Goal: Information Seeking & Learning: Learn about a topic

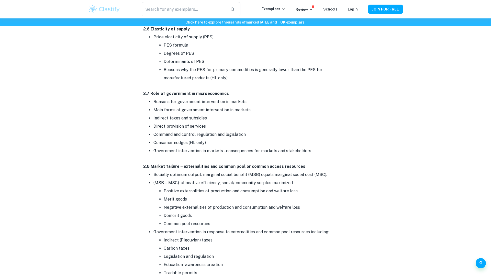
scroll to position [1169, 0]
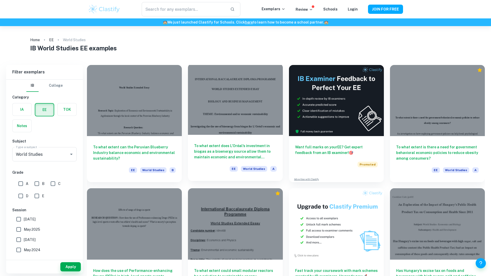
click at [260, 152] on h6 "To what extent does L’Oréal’s investment in biogas as a bioenergy source allow …" at bounding box center [235, 151] width 83 height 17
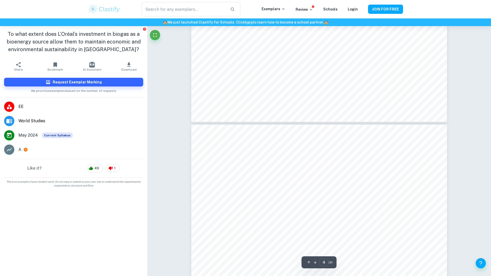
scroll to position [1214, 0]
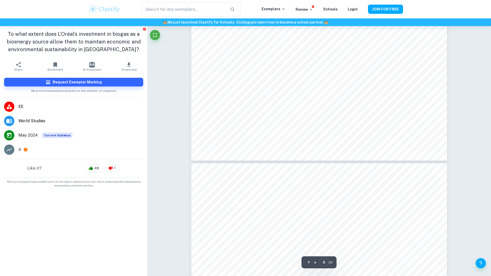
type input "5"
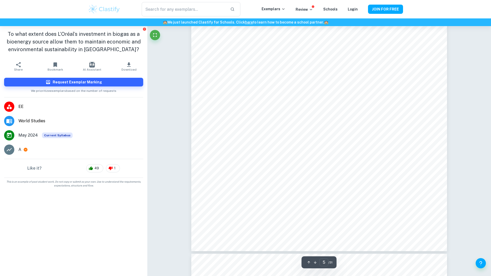
scroll to position [1530, 0]
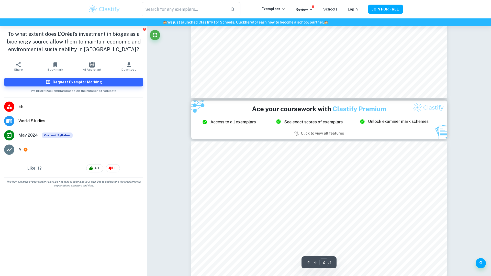
scroll to position [672, 0]
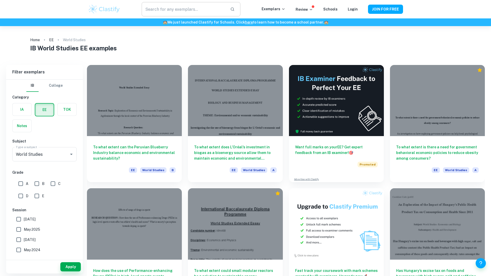
click at [179, 8] on input "text" at bounding box center [184, 9] width 84 height 14
type input "CS econ world studies"
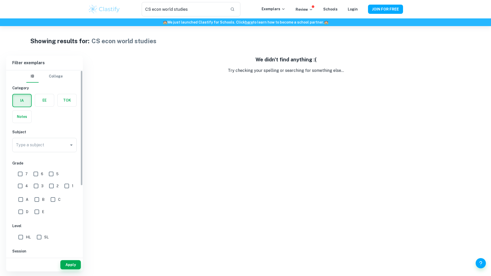
click at [45, 103] on label "button" at bounding box center [44, 100] width 19 height 12
click at [0, 0] on input "radio" at bounding box center [0, 0] width 0 height 0
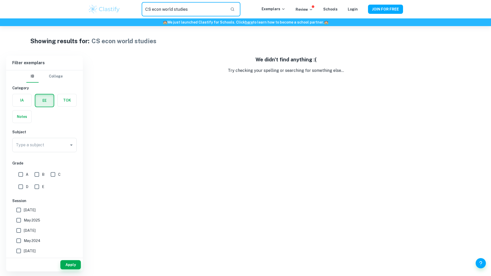
drag, startPoint x: 189, startPoint y: 8, endPoint x: 126, endPoint y: 8, distance: 63.7
click at [126, 8] on div "CS econ world studies ​" at bounding box center [191, 9] width 141 height 14
type input "world studies"
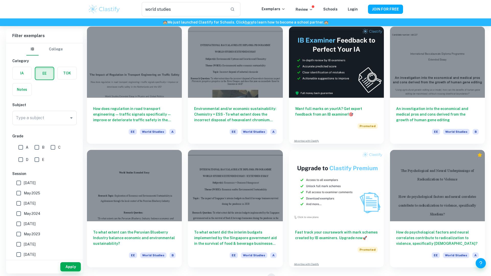
scroll to position [534, 0]
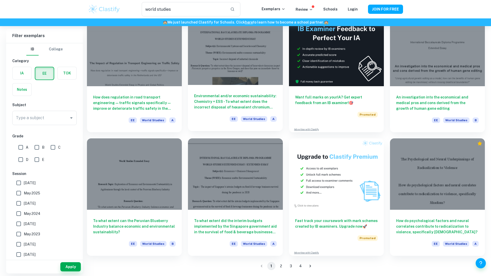
click at [250, 61] on div at bounding box center [235, 49] width 95 height 71
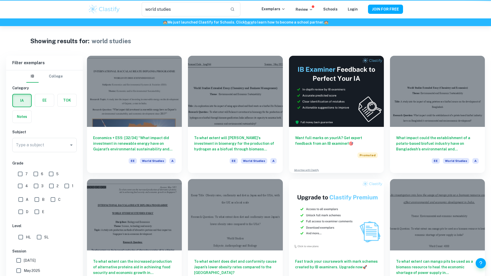
scroll to position [534, 0]
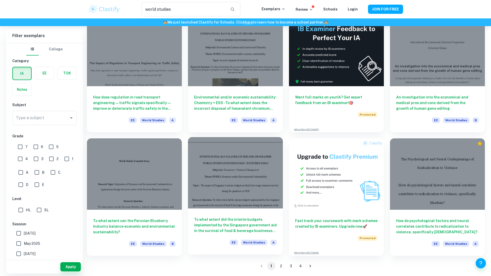
click at [254, 192] on div at bounding box center [235, 172] width 95 height 71
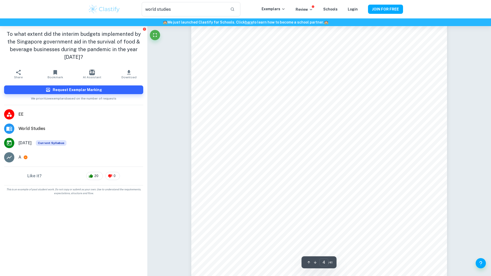
scroll to position [1221, 0]
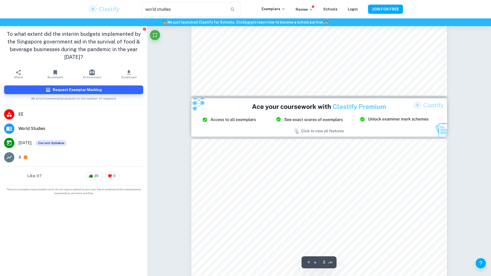
type input "2"
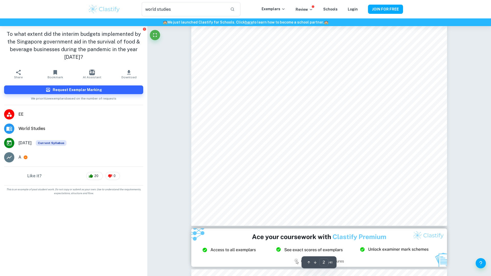
scroll to position [571, 0]
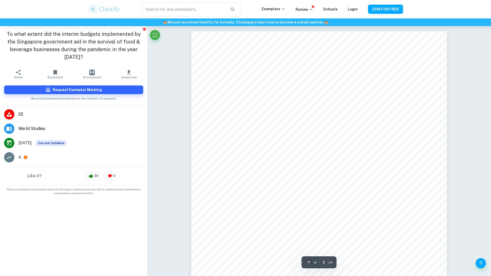
scroll to position [571, 0]
